Goal: Check status

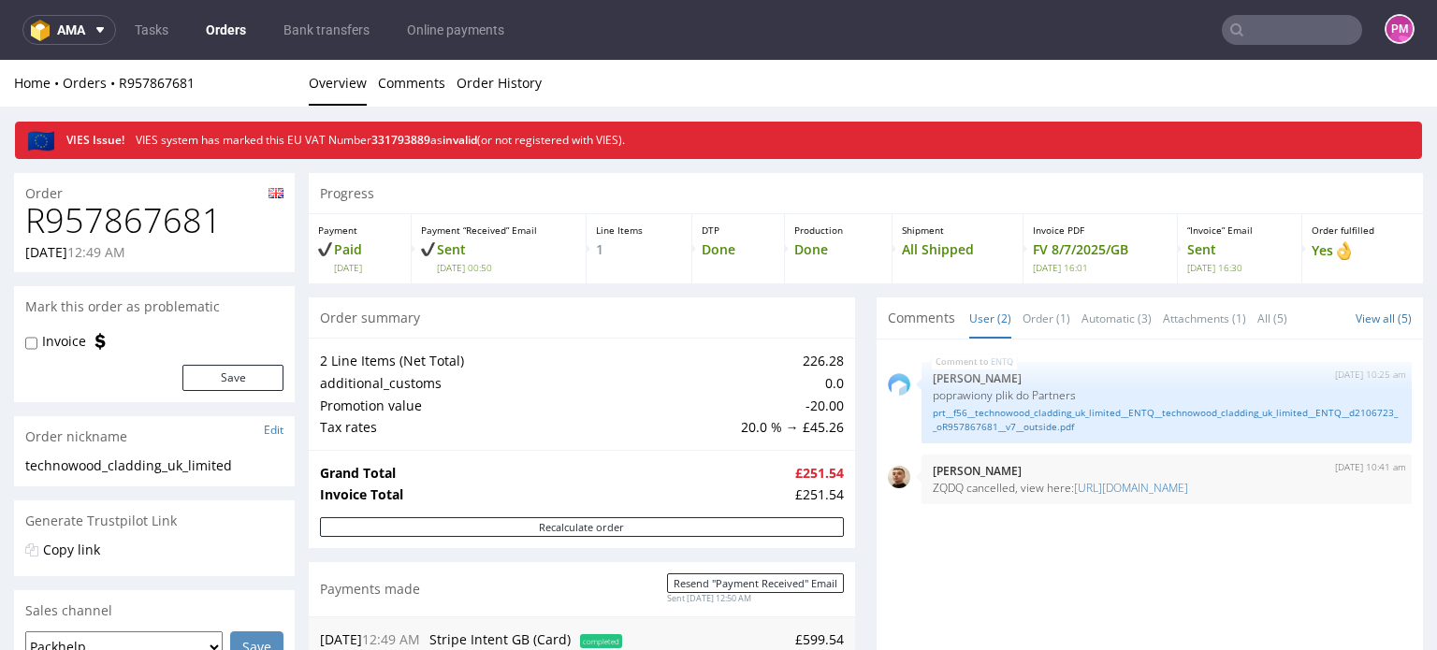
scroll to position [561, 0]
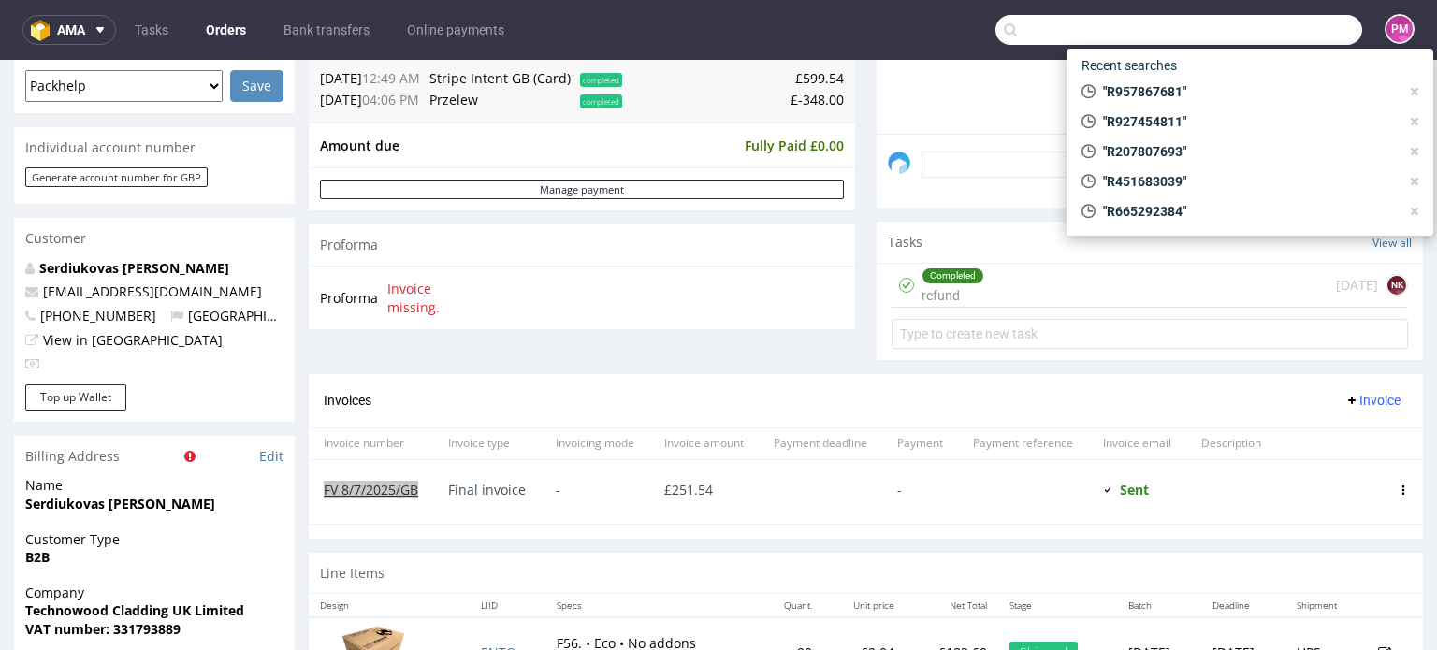
click at [1284, 26] on input "text" at bounding box center [1179, 30] width 367 height 30
paste input "R207807693"
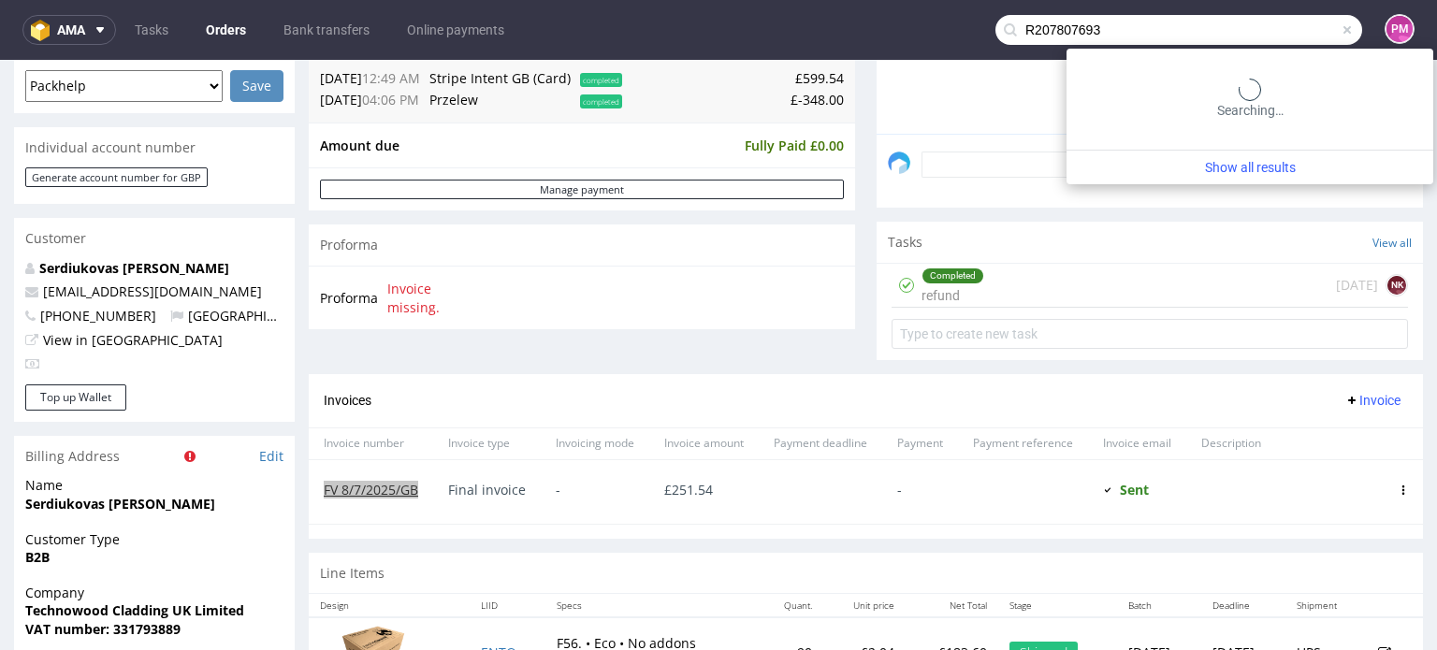
type input "R207807693"
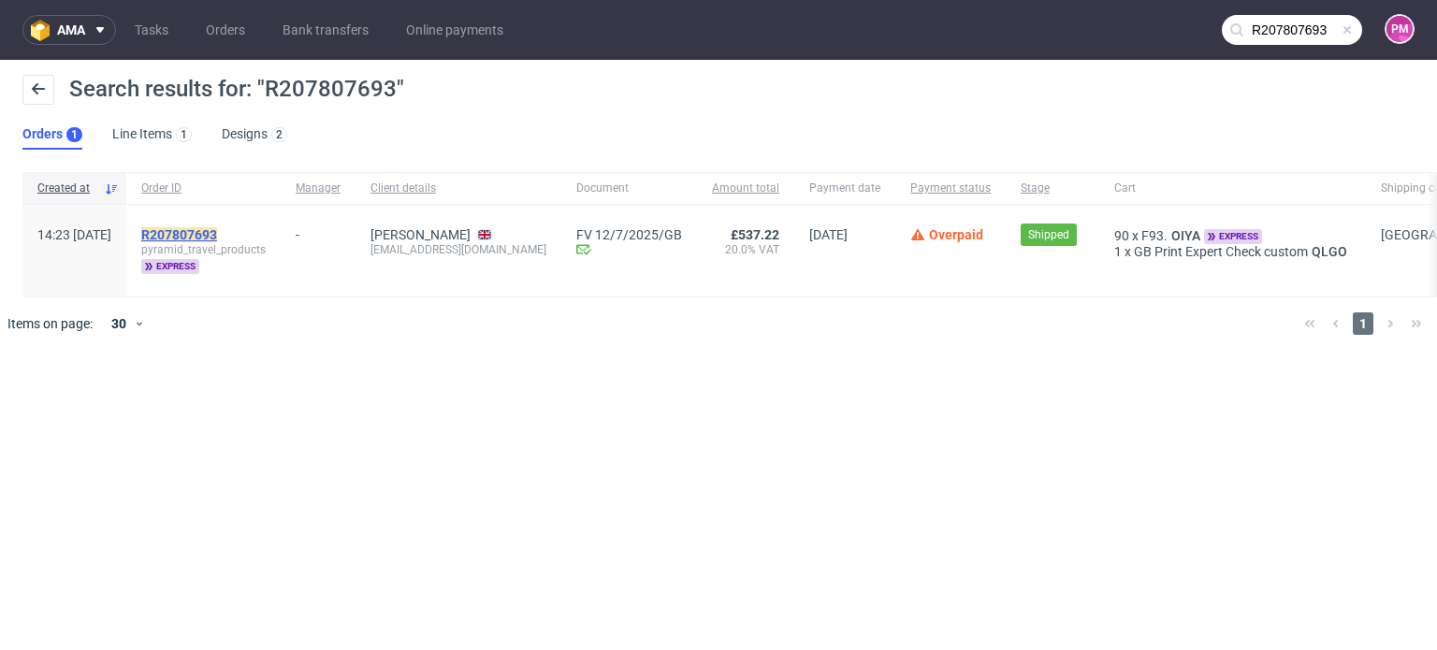
click at [217, 233] on mark "R207807693" at bounding box center [179, 234] width 76 height 15
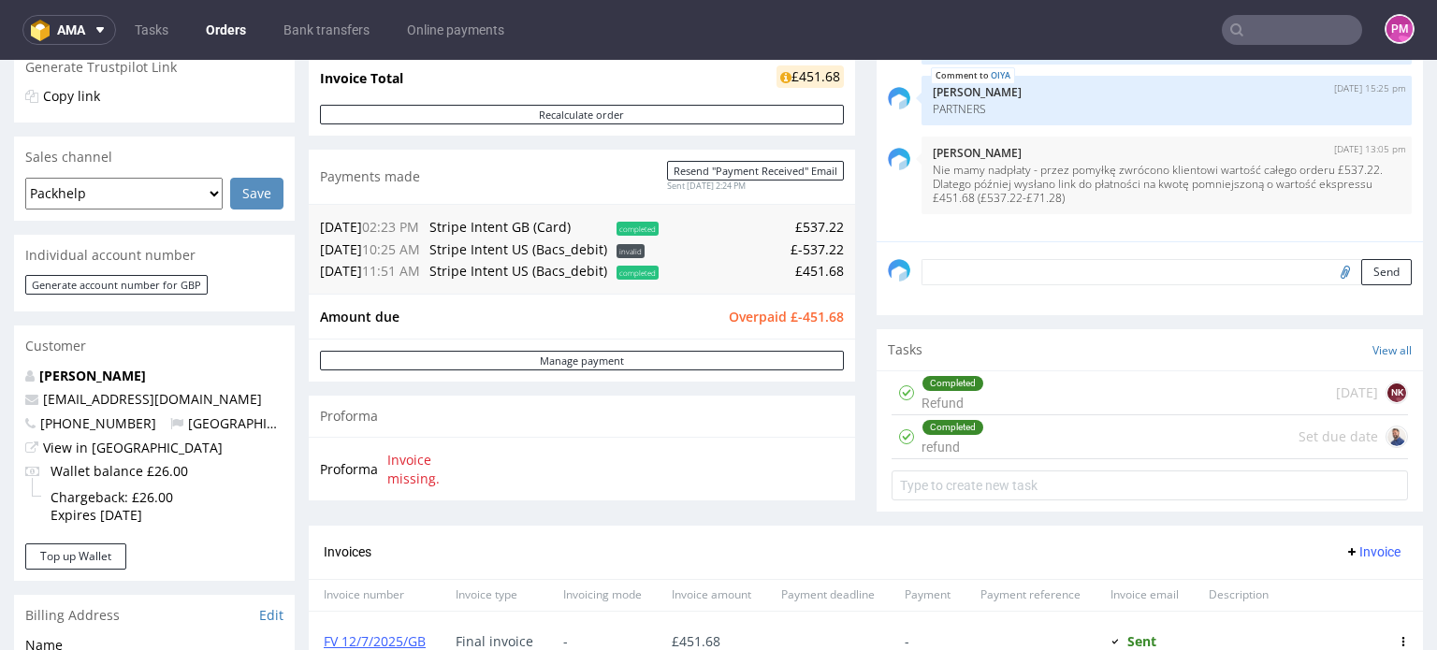
scroll to position [468, 0]
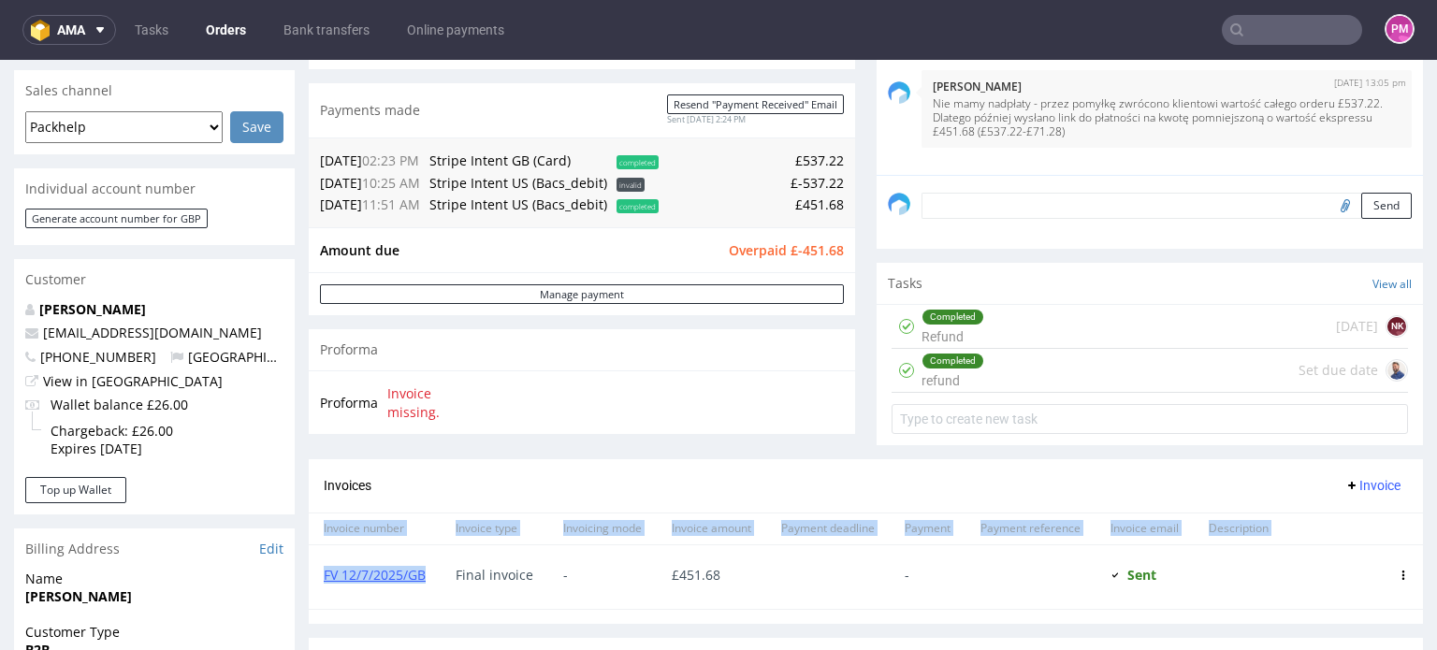
drag, startPoint x: 432, startPoint y: 576, endPoint x: 303, endPoint y: 580, distance: 129.2
click at [303, 580] on div "Order R207807693 [DATE] 02:23 PM Mark this order as problematic Invoice Save Or…" at bounding box center [718, 417] width 1437 height 1556
click at [438, 596] on div "FV 12/7/2025/GB" at bounding box center [375, 577] width 132 height 64
click at [432, 574] on div "FV 12/7/2025/GB" at bounding box center [375, 577] width 132 height 64
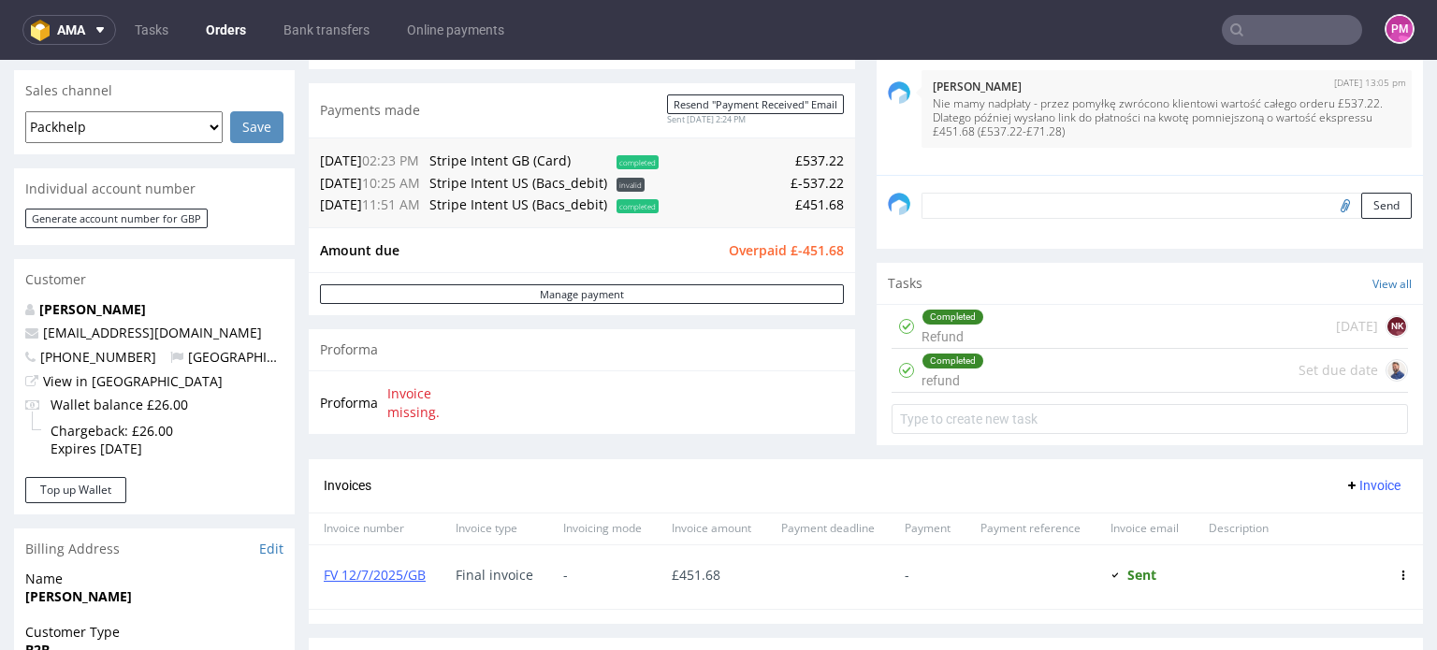
click at [453, 572] on div "Final invoice" at bounding box center [495, 577] width 108 height 64
drag, startPoint x: 430, startPoint y: 574, endPoint x: 326, endPoint y: 574, distance: 104.8
click at [326, 574] on div "FV 12/7/2025/GB" at bounding box center [375, 577] width 132 height 64
copy link "FV 12/7/2025/GB"
click at [412, 575] on link "FV 12/7/2025/GB" at bounding box center [375, 575] width 102 height 18
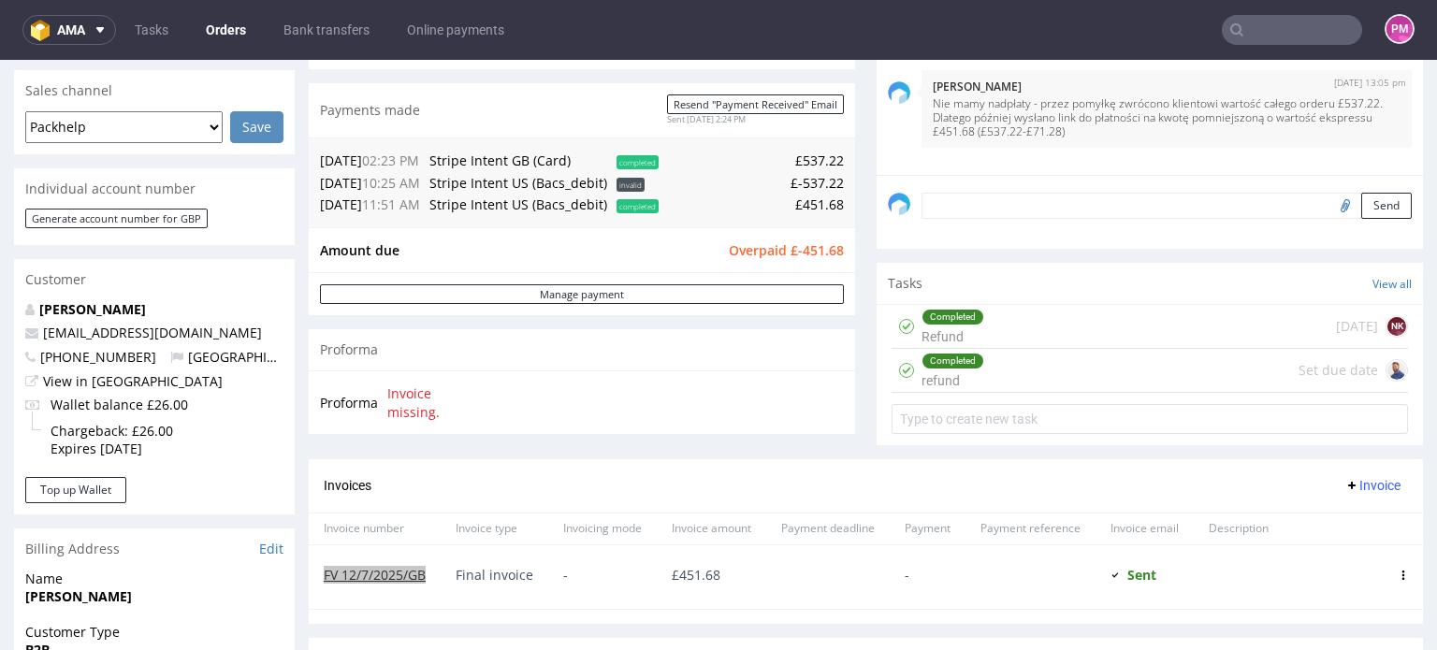
click at [1258, 37] on input "text" at bounding box center [1292, 30] width 140 height 30
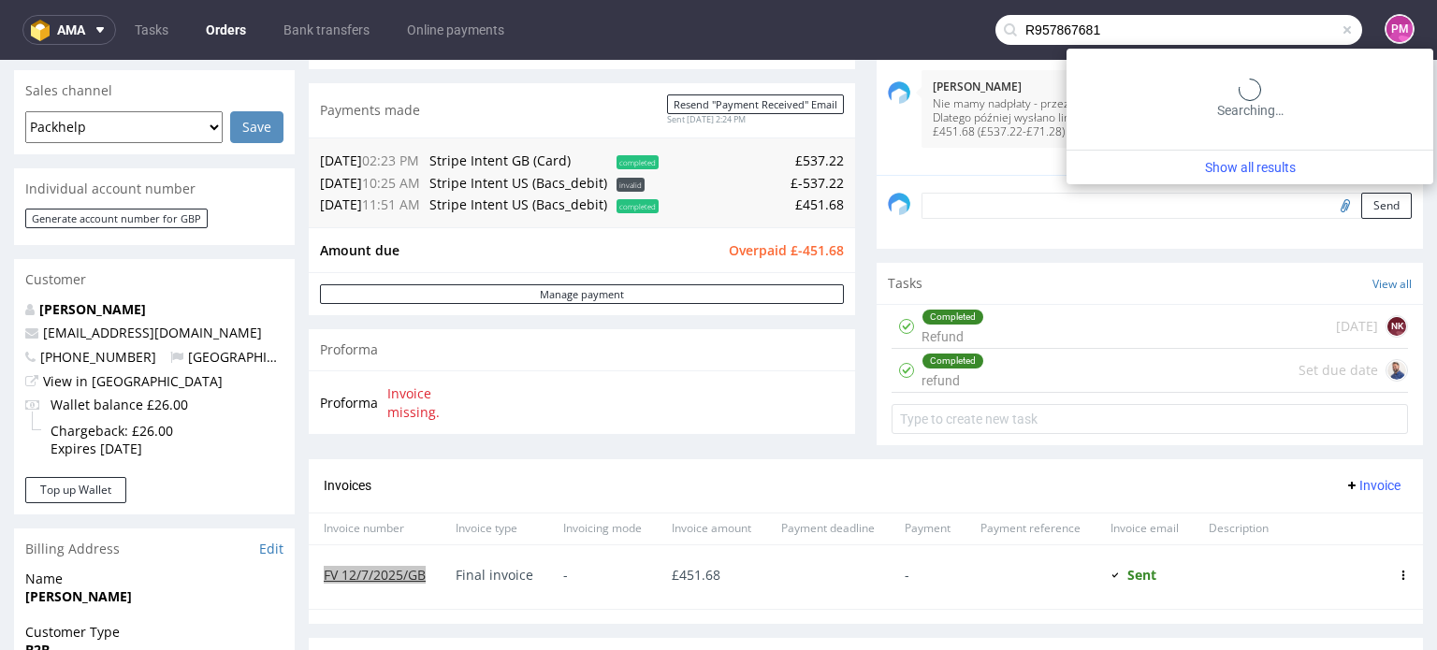
type input "R957867681"
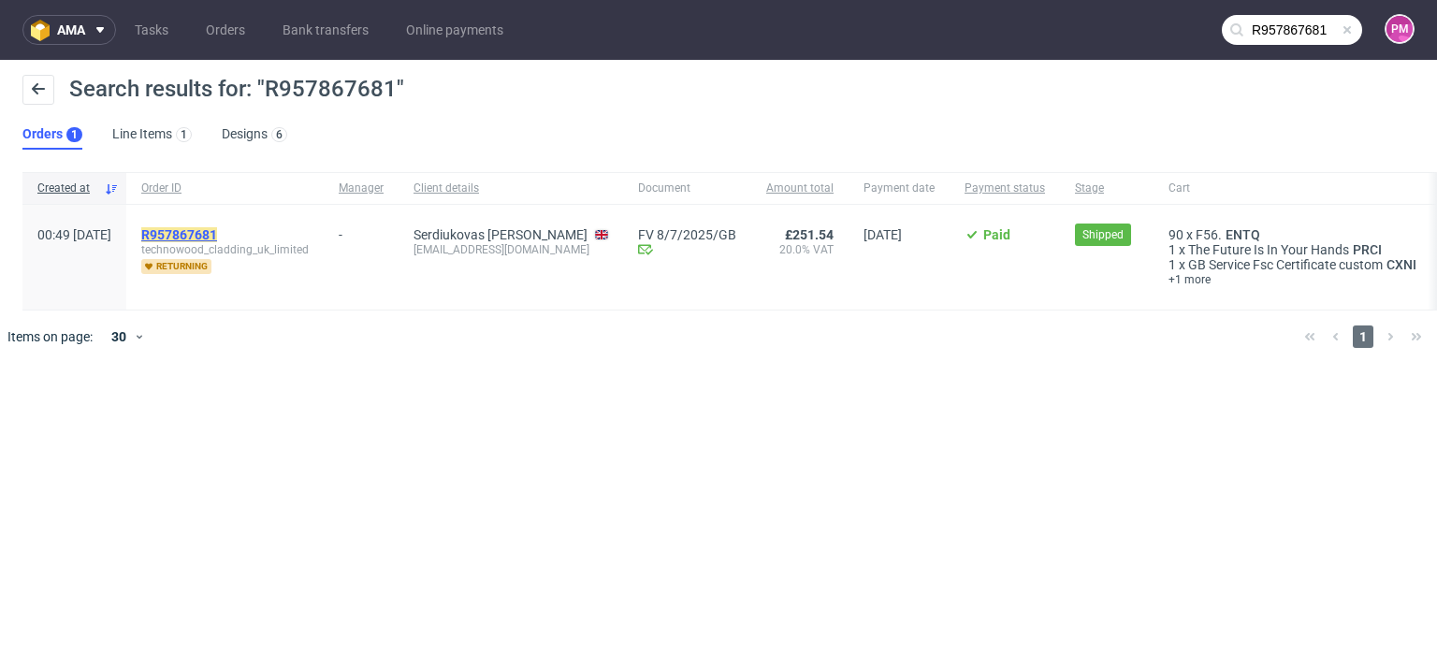
click at [217, 233] on mark "R957867681" at bounding box center [179, 234] width 76 height 15
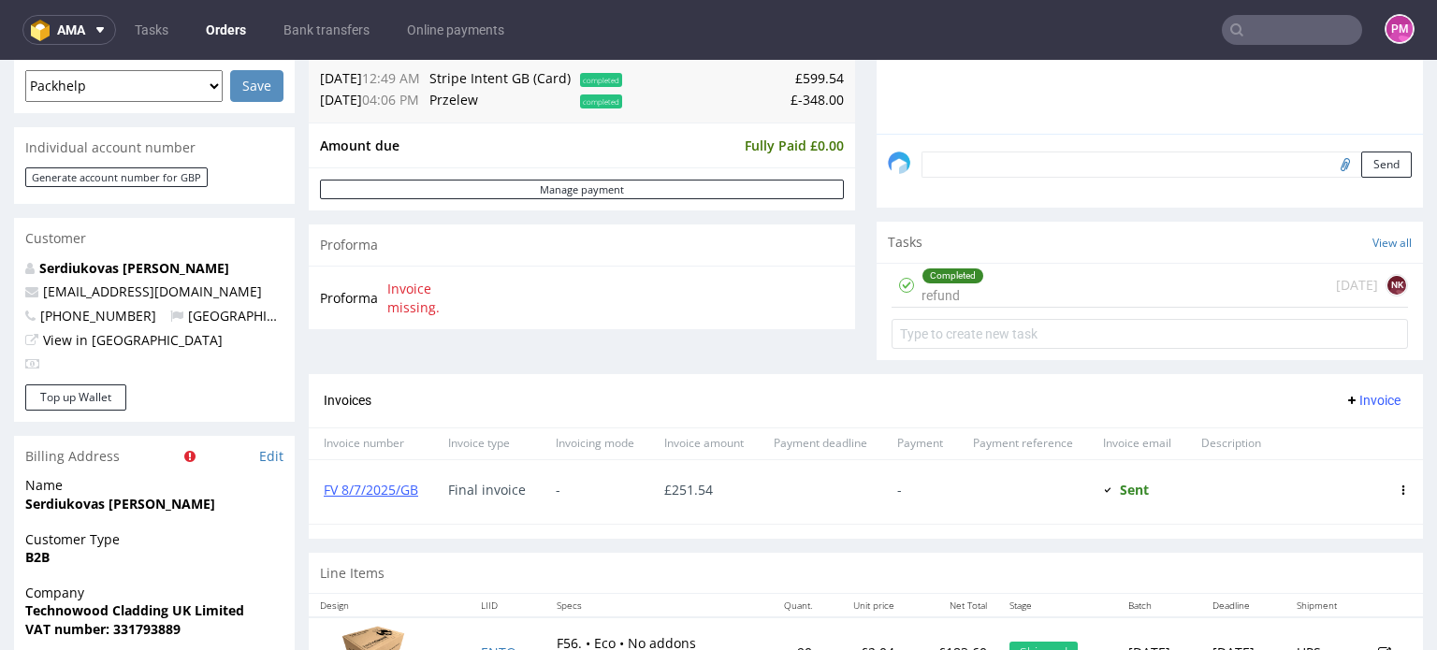
scroll to position [468, 0]
